Goal: Task Accomplishment & Management: Manage account settings

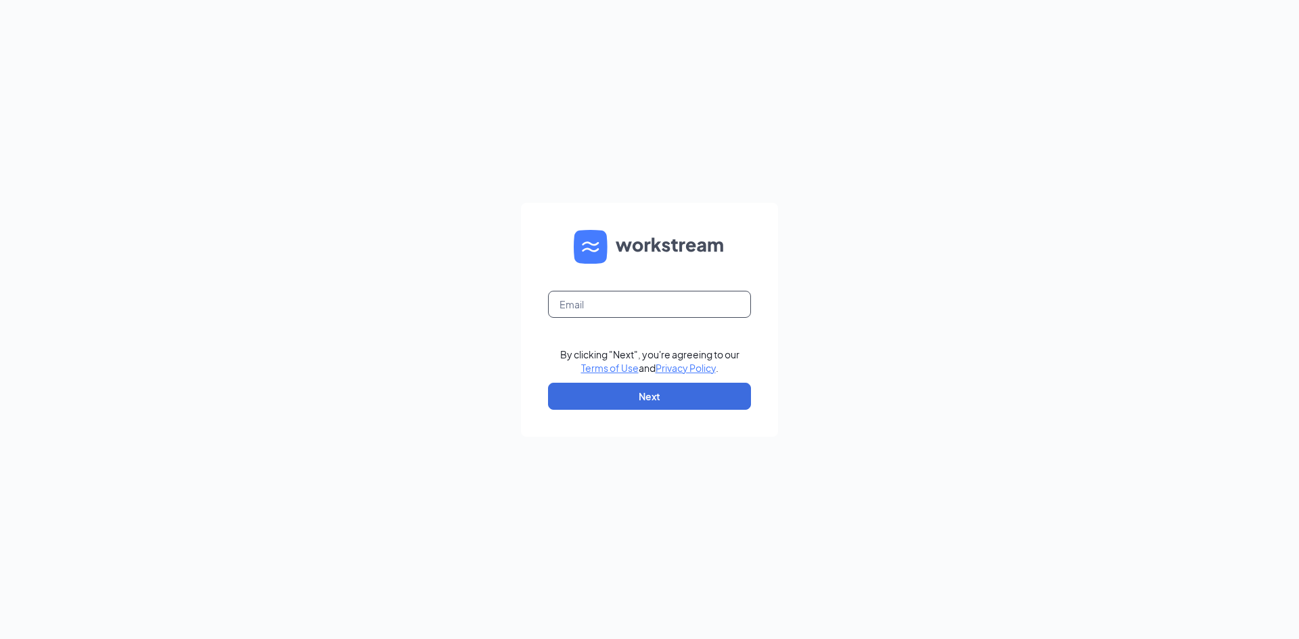
click at [605, 304] on input "text" at bounding box center [649, 304] width 203 height 27
type input "tvanhoutan21@gmail.com"
click at [618, 399] on button "Next" at bounding box center [649, 396] width 203 height 27
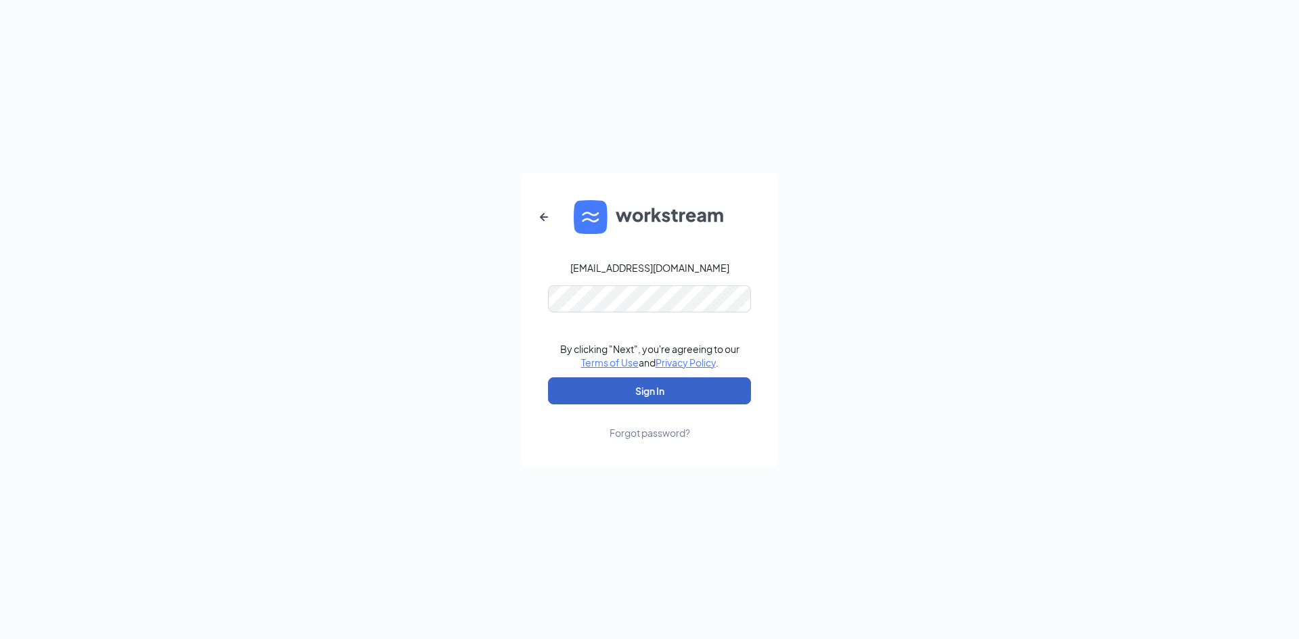
click at [645, 388] on button "Sign In" at bounding box center [649, 390] width 203 height 27
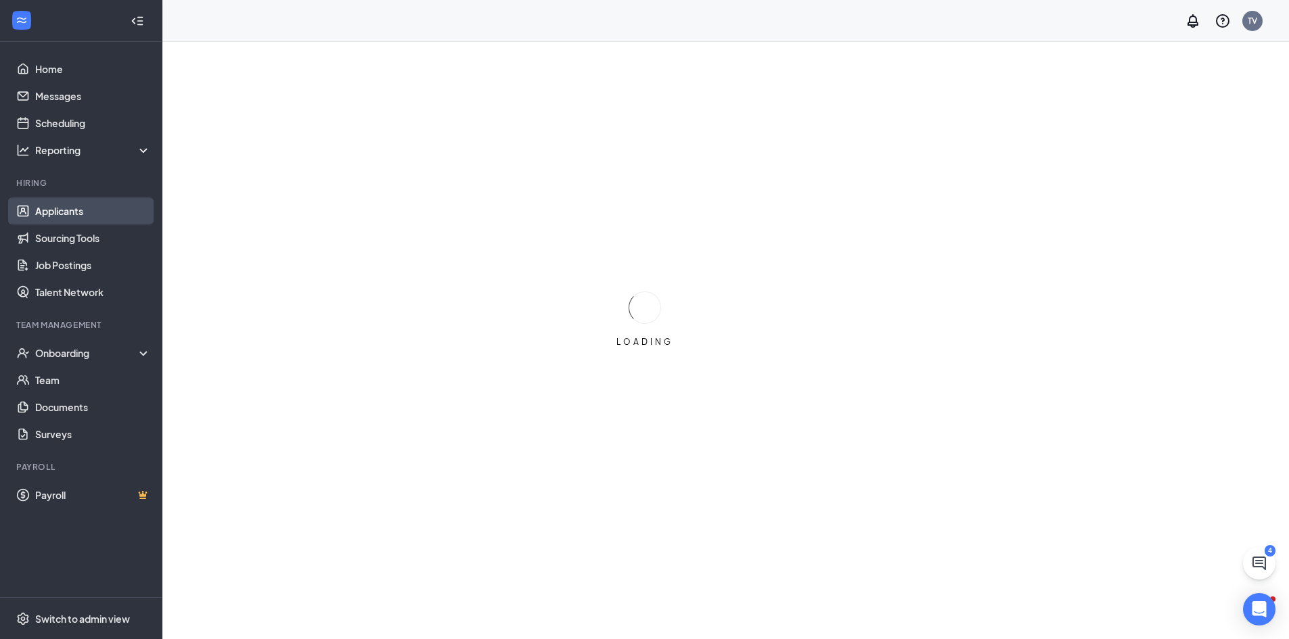
click at [75, 215] on link "Applicants" at bounding box center [93, 211] width 116 height 27
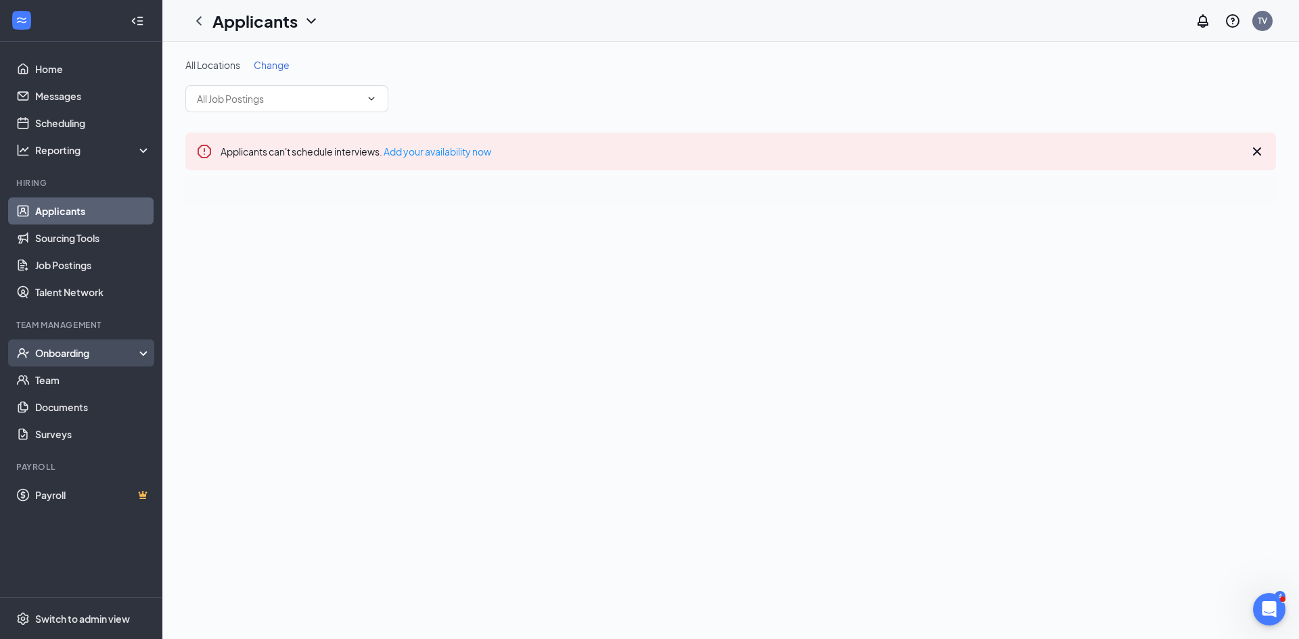
click at [78, 354] on div "Onboarding" at bounding box center [87, 353] width 104 height 14
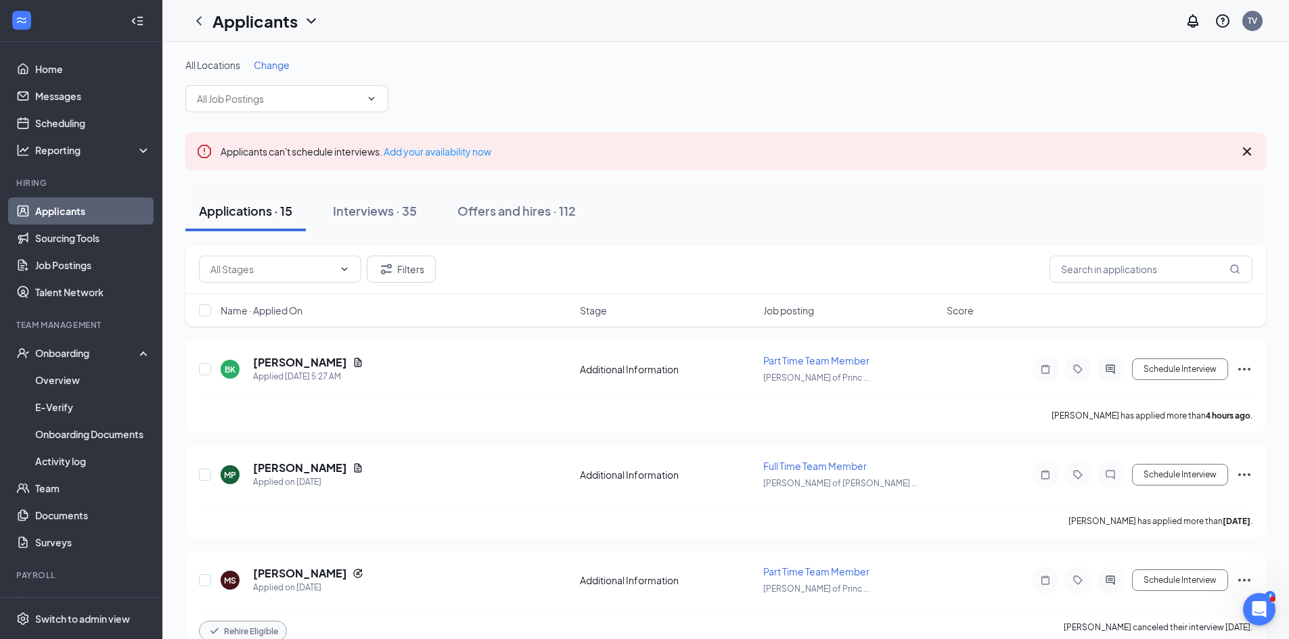
scroll to position [68, 0]
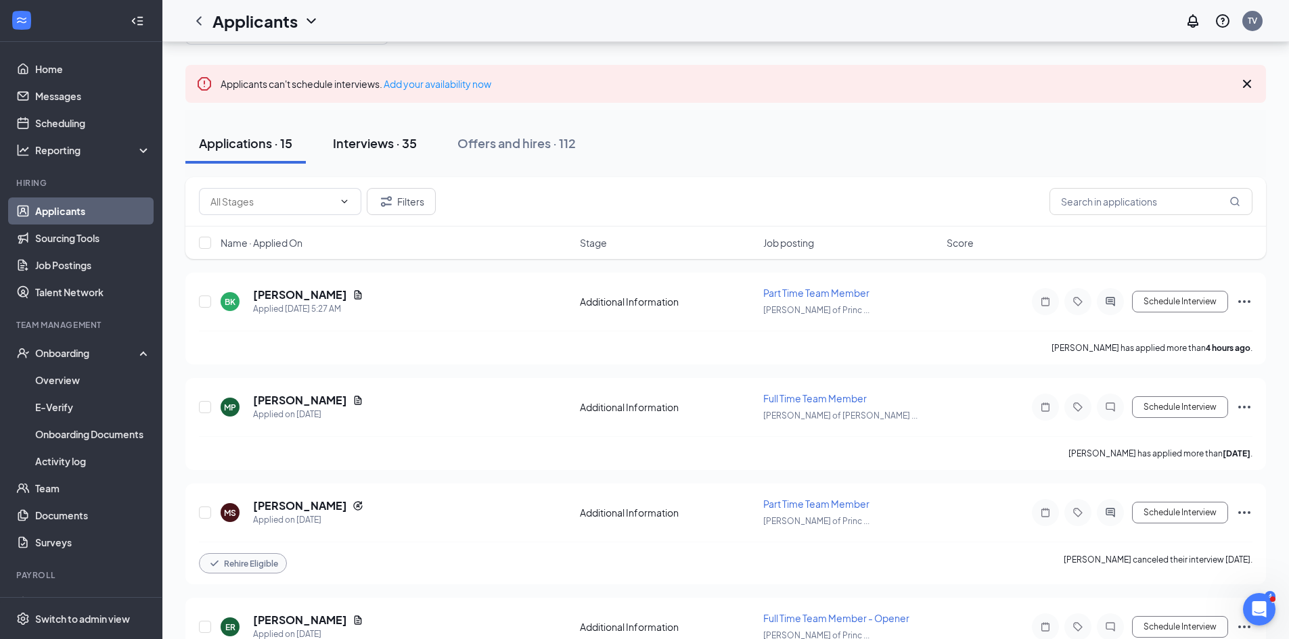
click at [344, 152] on button "Interviews · 35" at bounding box center [374, 143] width 111 height 41
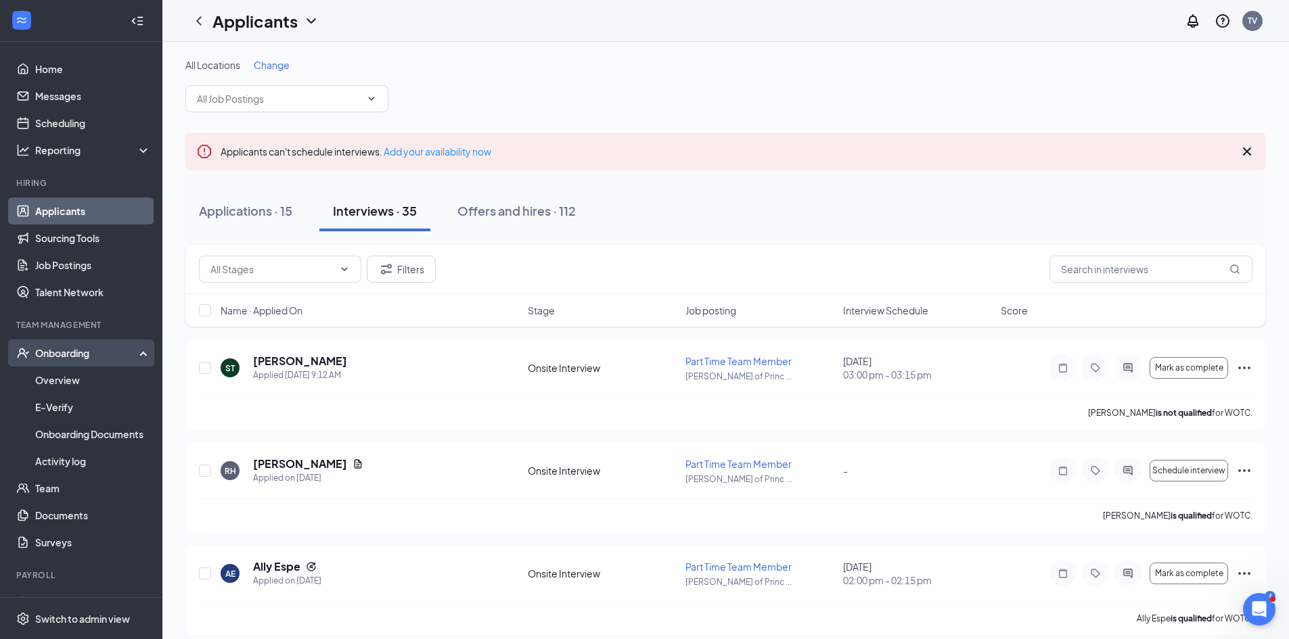
click at [56, 360] on div "Onboarding" at bounding box center [87, 353] width 104 height 14
click at [63, 362] on div "Onboarding" at bounding box center [81, 353] width 162 height 27
click at [64, 381] on link "Overview" at bounding box center [93, 380] width 116 height 27
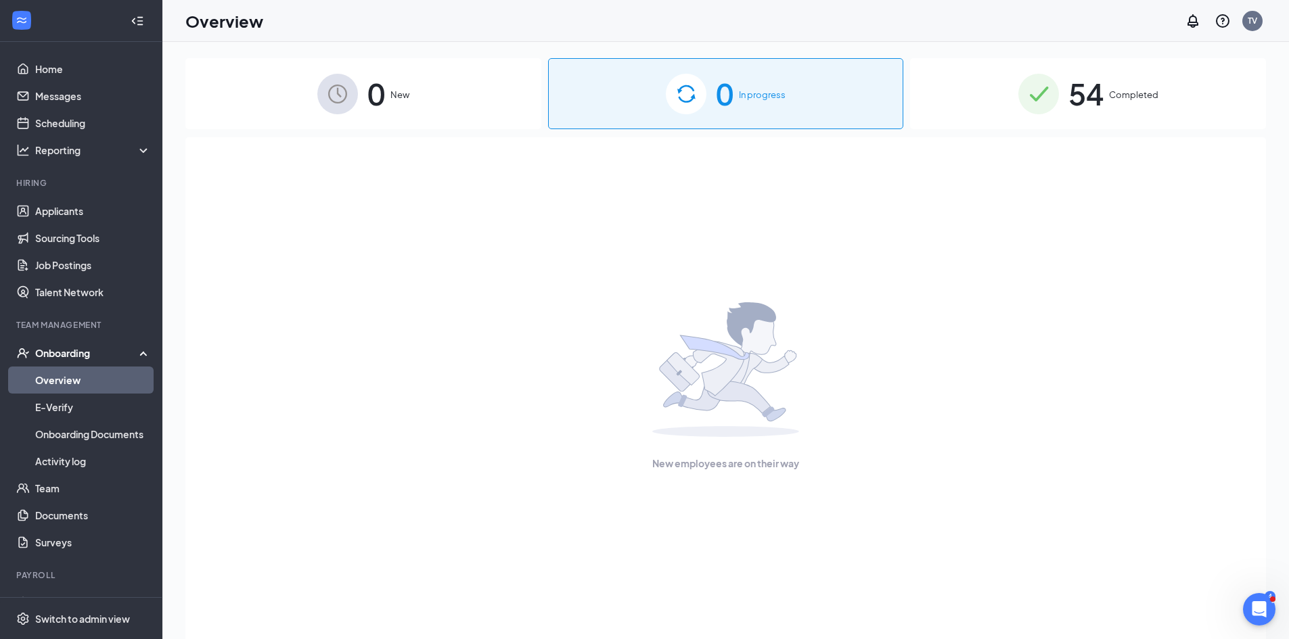
click at [987, 101] on div "54 Completed" at bounding box center [1088, 93] width 356 height 71
